Goal: Task Accomplishment & Management: Complete application form

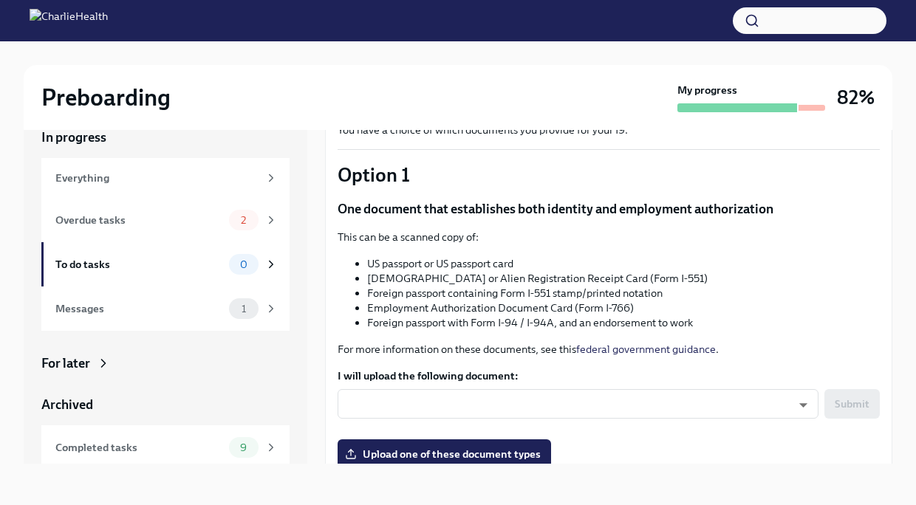
scroll to position [109, 0]
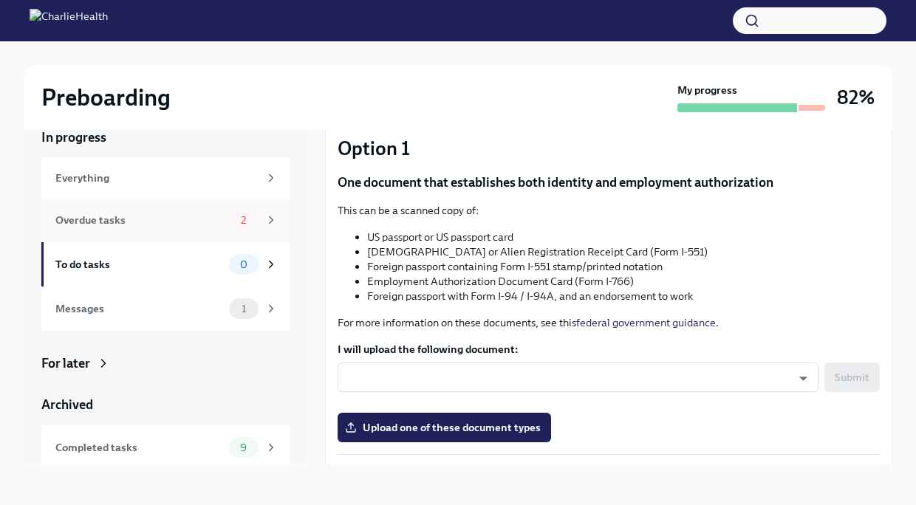
click at [177, 218] on div "Overdue tasks" at bounding box center [139, 220] width 168 height 16
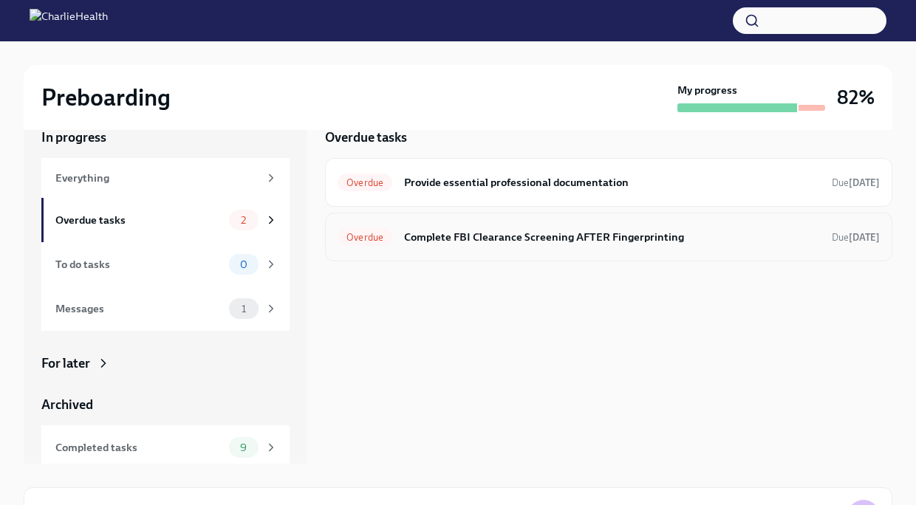
click at [502, 253] on div "Overdue Complete FBI Clearance Screening AFTER Fingerprinting Due [DATE]" at bounding box center [608, 237] width 567 height 49
click at [502, 236] on h6 "Complete FBI Clearance Screening AFTER Fingerprinting" at bounding box center [612, 237] width 416 height 16
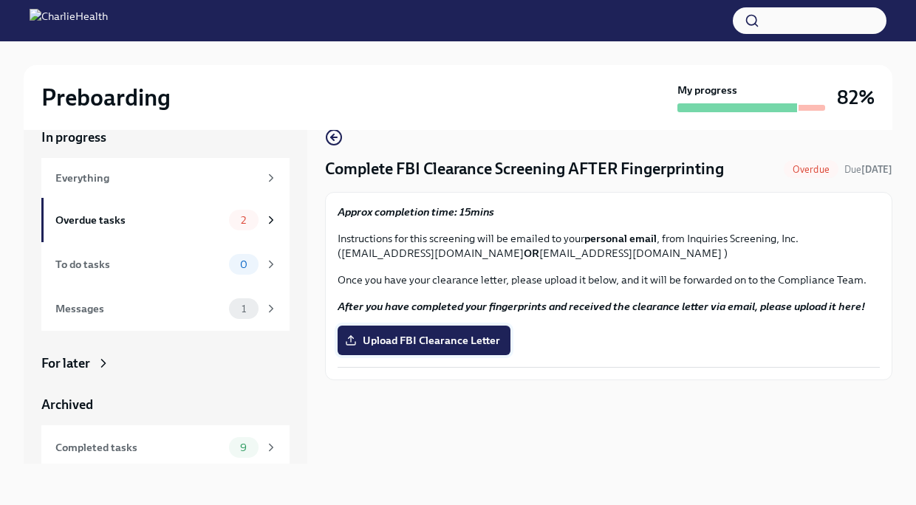
click at [490, 342] on span "Upload FBI Clearance Letter" at bounding box center [424, 340] width 152 height 15
click at [0, 0] on input "Upload FBI Clearance Letter" at bounding box center [0, 0] width 0 height 0
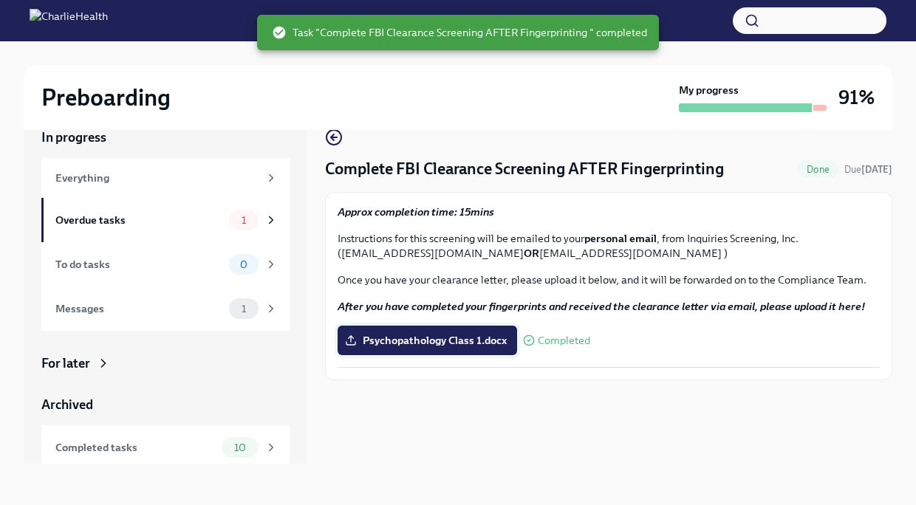
click at [459, 341] on span "Psychopathology Class 1.docx" at bounding box center [427, 340] width 159 height 15
click at [0, 0] on input "Psychopathology Class 1.docx" at bounding box center [0, 0] width 0 height 0
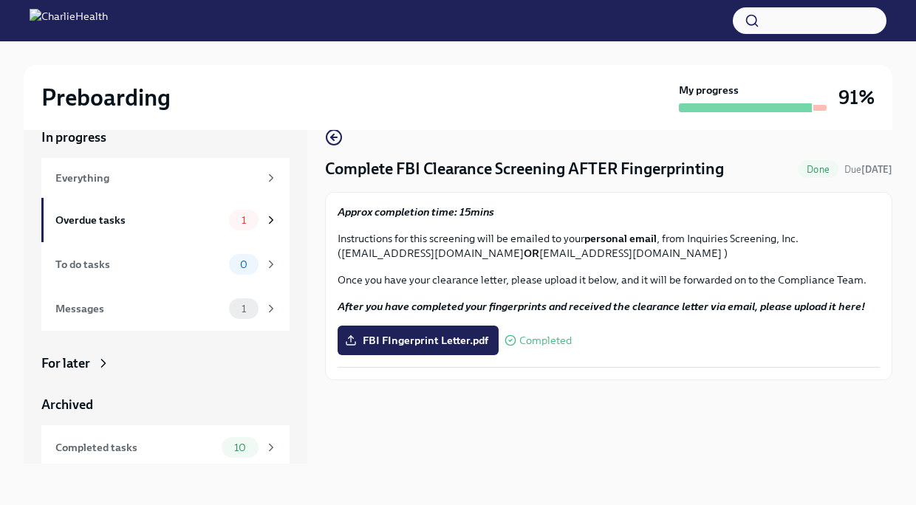
click at [679, 400] on div "Complete FBI Clearance Screening AFTER Fingerprinting Done Due [DATE] Approx co…" at bounding box center [608, 284] width 567 height 359
click at [239, 231] on div "Overdue tasks 1" at bounding box center [165, 220] width 248 height 44
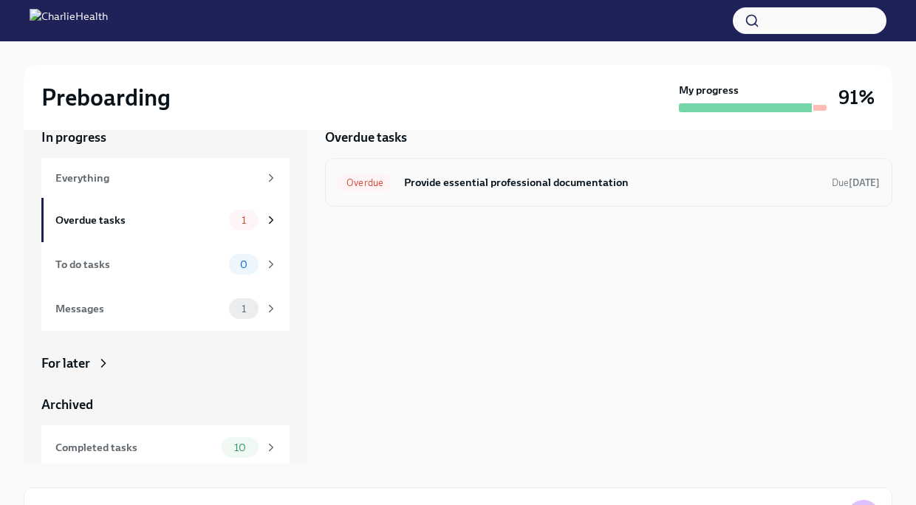
click at [556, 166] on div "Overdue Provide essential professional documentation Due [DATE]" at bounding box center [608, 182] width 567 height 49
click at [548, 190] on h6 "Provide essential professional documentation" at bounding box center [612, 182] width 416 height 16
